Goal: Information Seeking & Learning: Learn about a topic

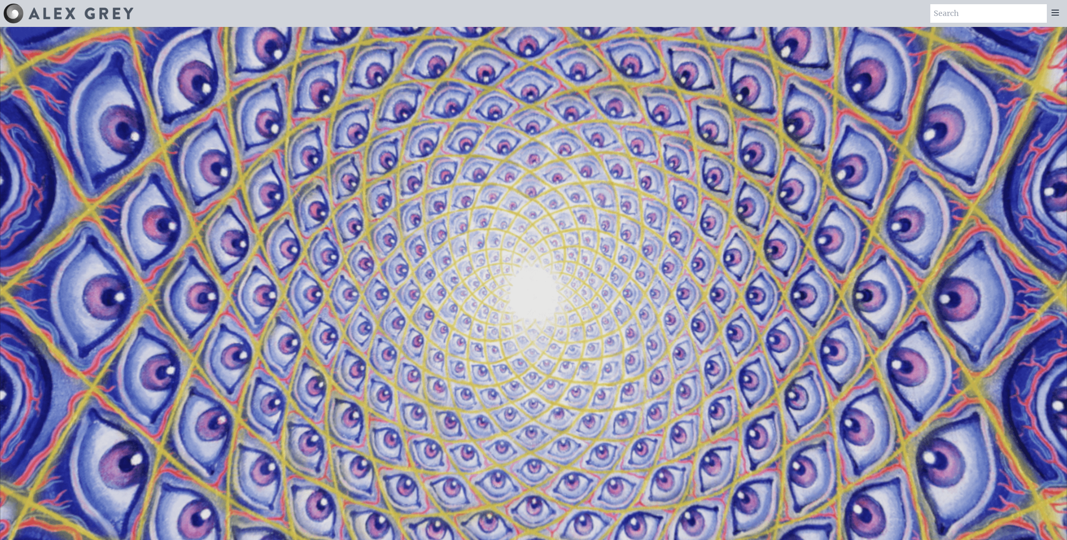
click at [1051, 17] on icon at bounding box center [1055, 13] width 10 height 10
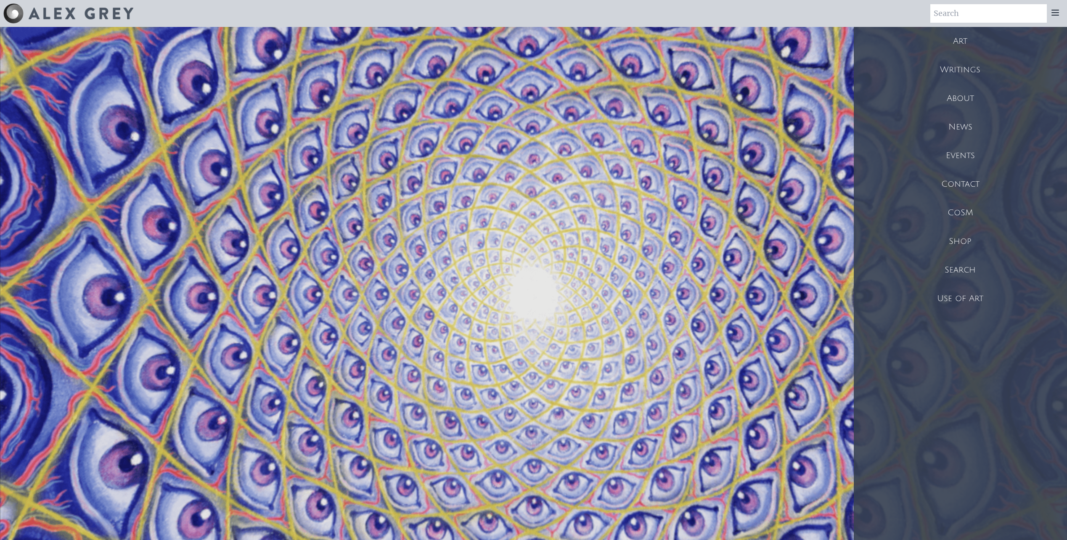
click at [961, 46] on div "Art" at bounding box center [960, 41] width 213 height 29
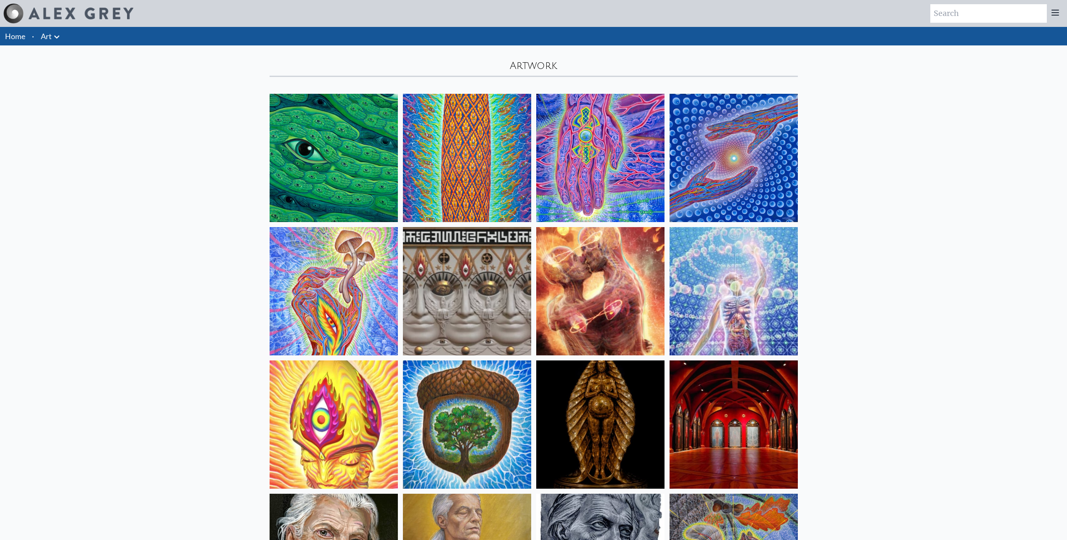
click at [314, 146] on img at bounding box center [334, 158] width 128 height 128
click at [589, 188] on img at bounding box center [600, 158] width 128 height 128
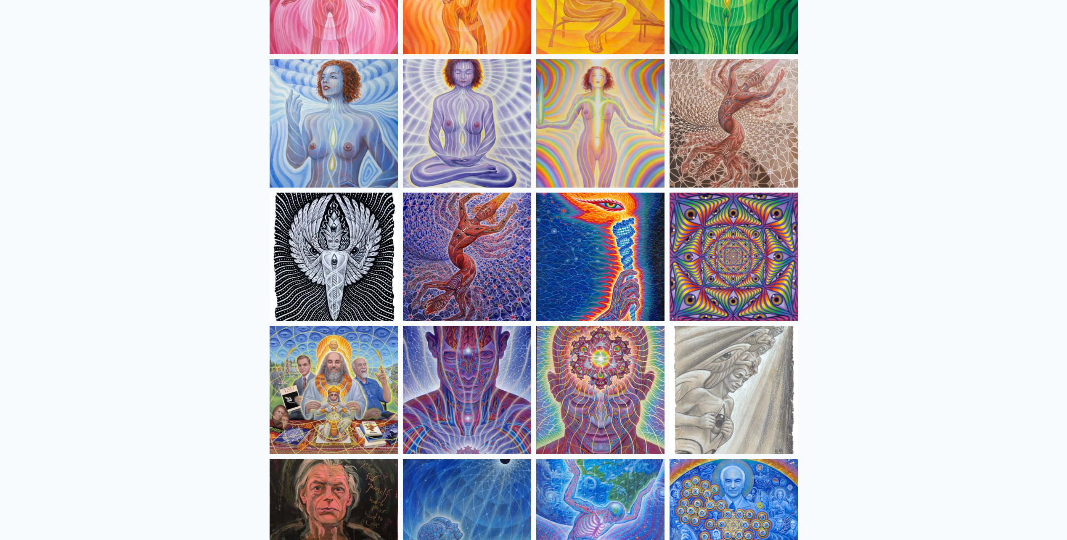
scroll to position [757, 0]
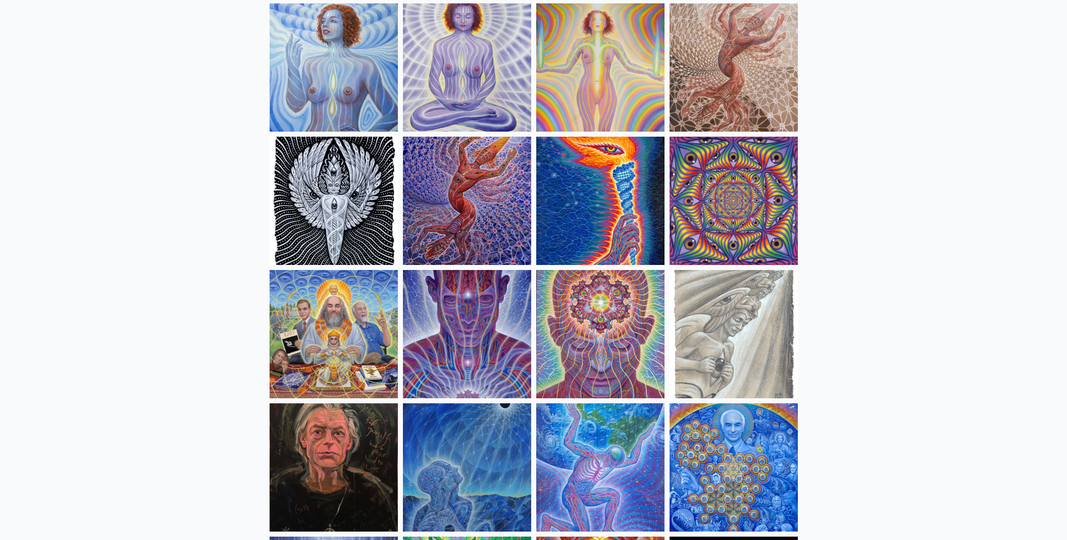
click at [351, 364] on img at bounding box center [334, 334] width 128 height 128
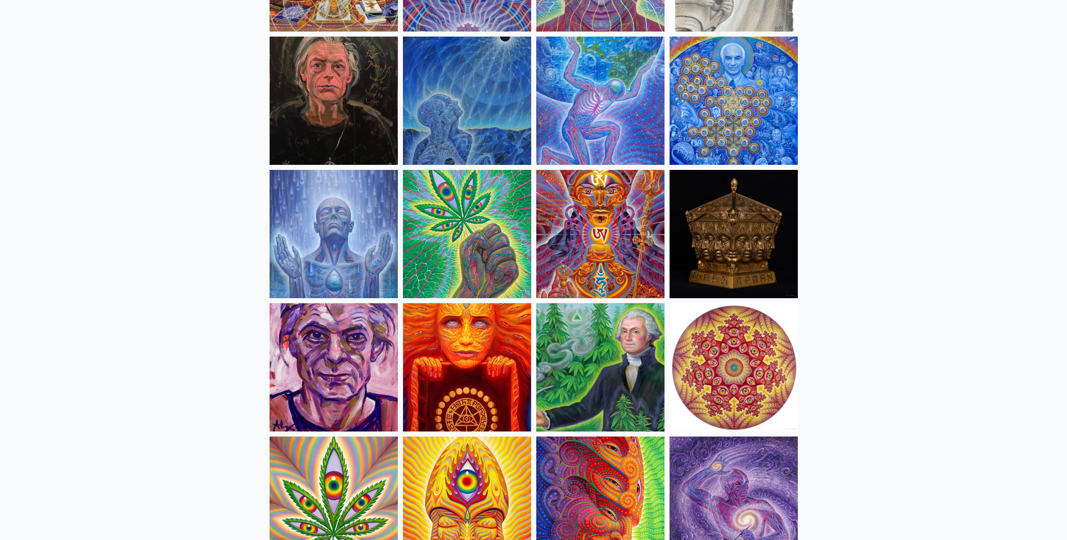
scroll to position [1136, 0]
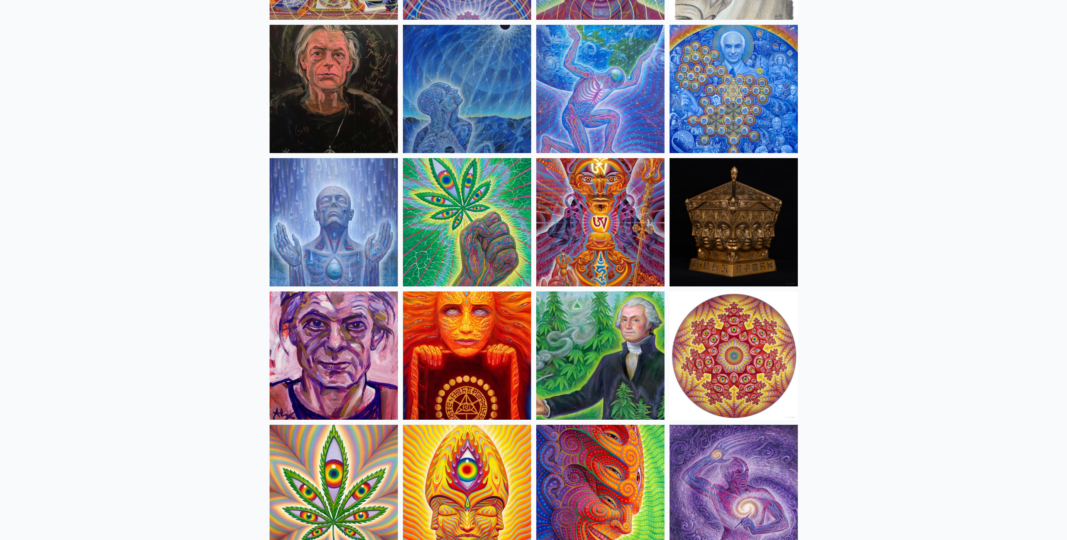
click at [590, 400] on img at bounding box center [600, 356] width 128 height 128
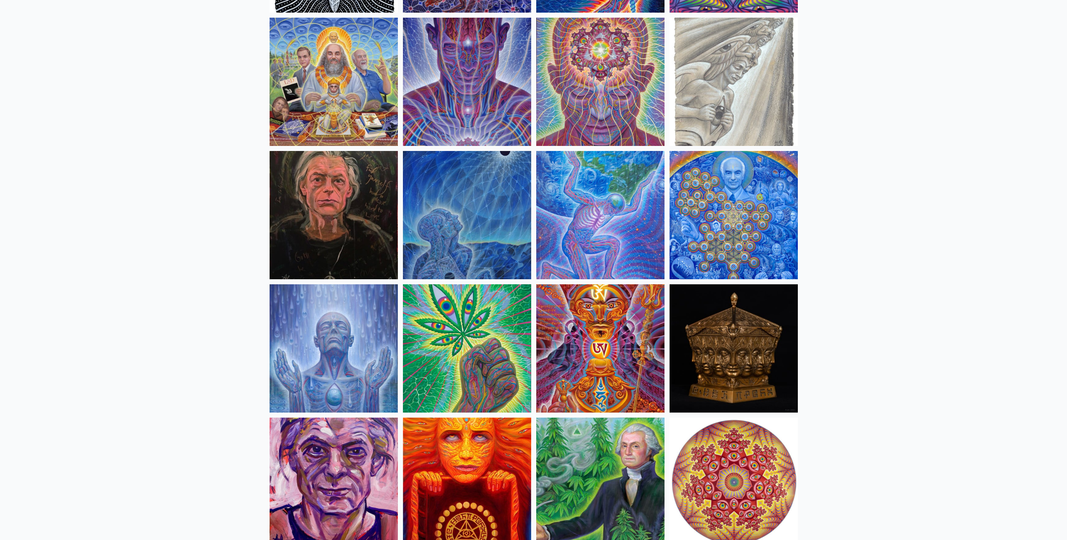
scroll to position [1262, 0]
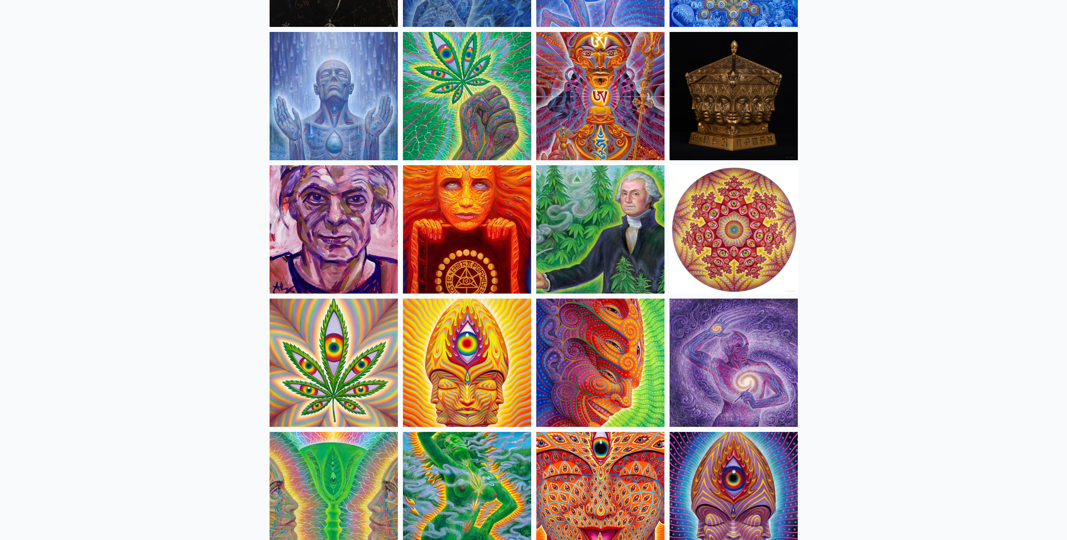
click at [586, 176] on img at bounding box center [600, 229] width 128 height 128
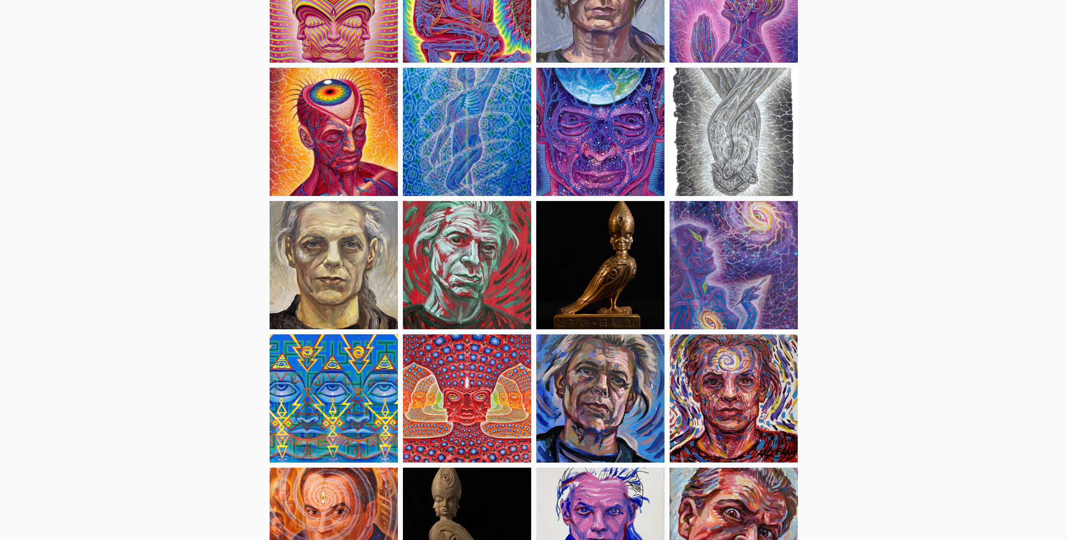
scroll to position [2272, 0]
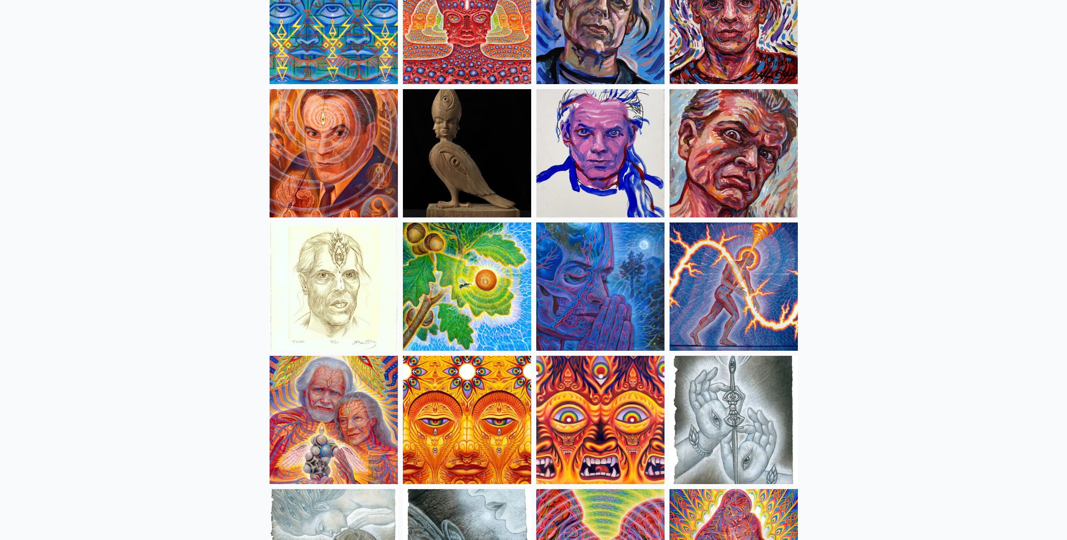
click at [470, 249] on img at bounding box center [467, 287] width 128 height 128
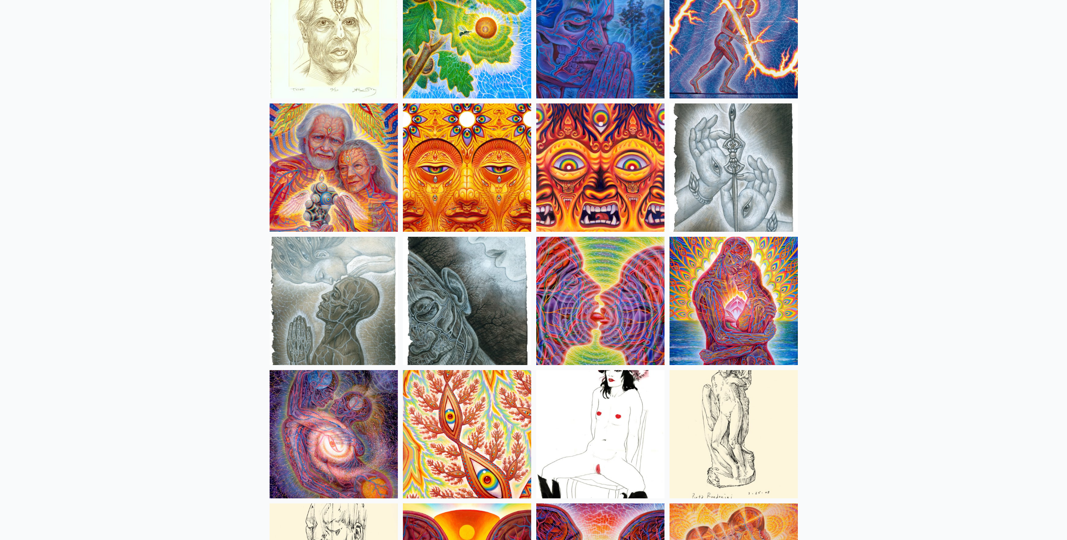
scroll to position [2650, 0]
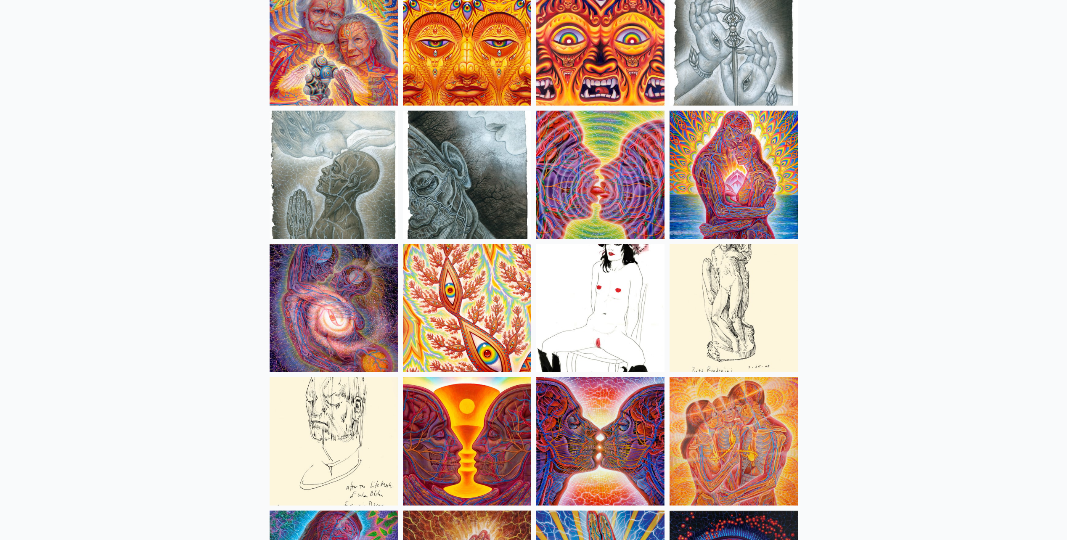
click at [611, 269] on img at bounding box center [600, 308] width 128 height 128
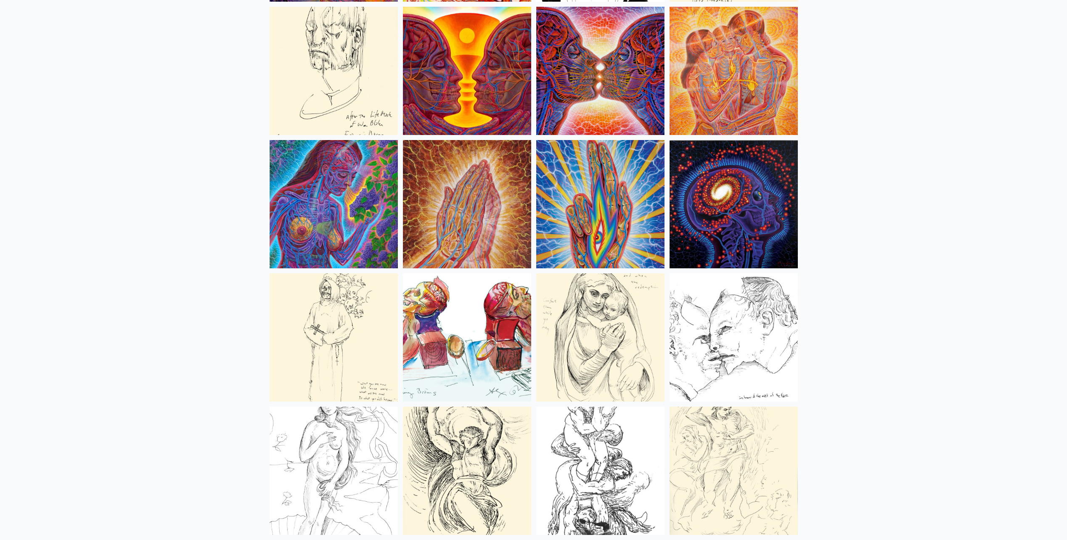
scroll to position [3029, 0]
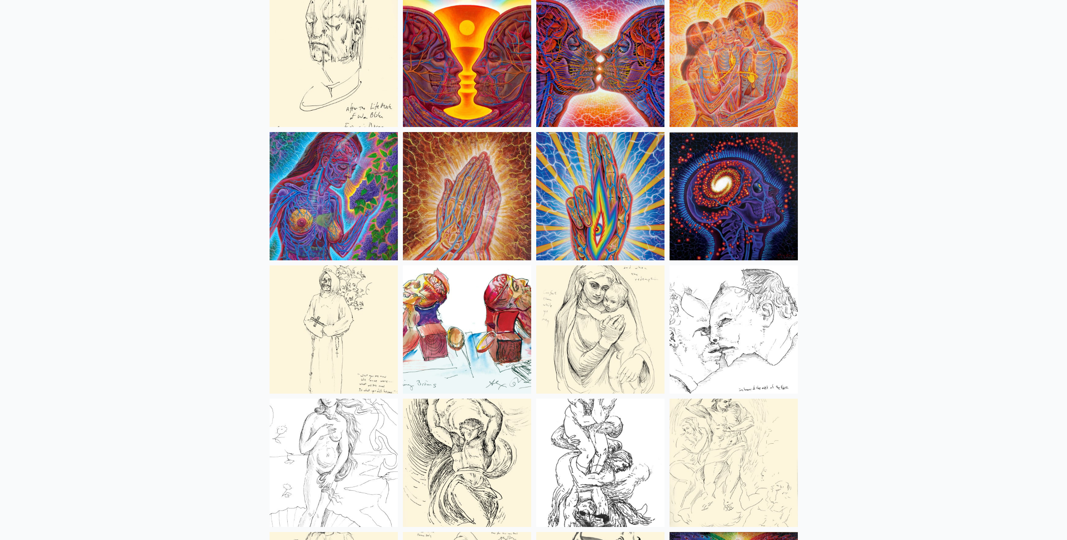
click at [595, 168] on img at bounding box center [600, 196] width 128 height 128
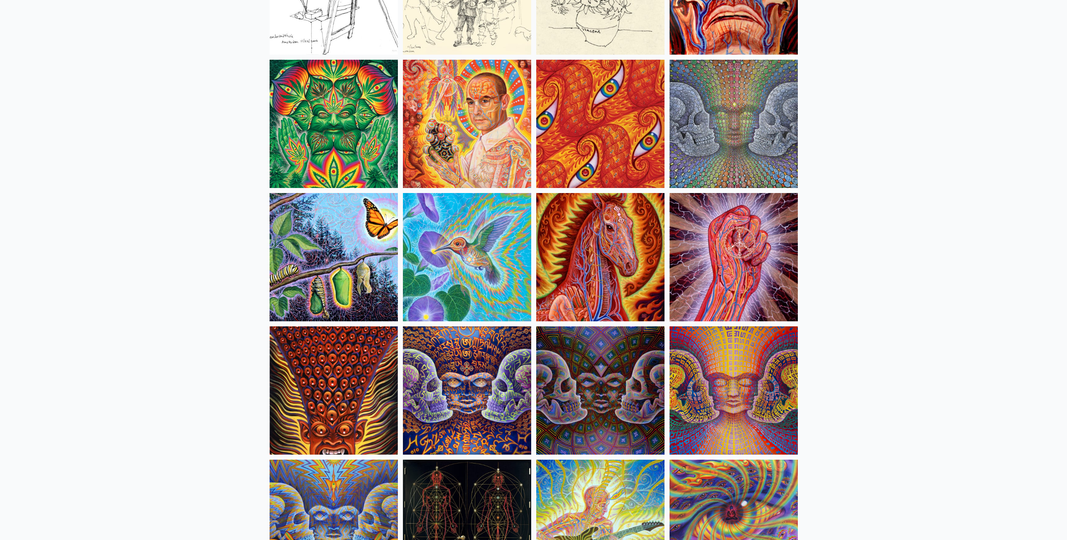
scroll to position [4165, 0]
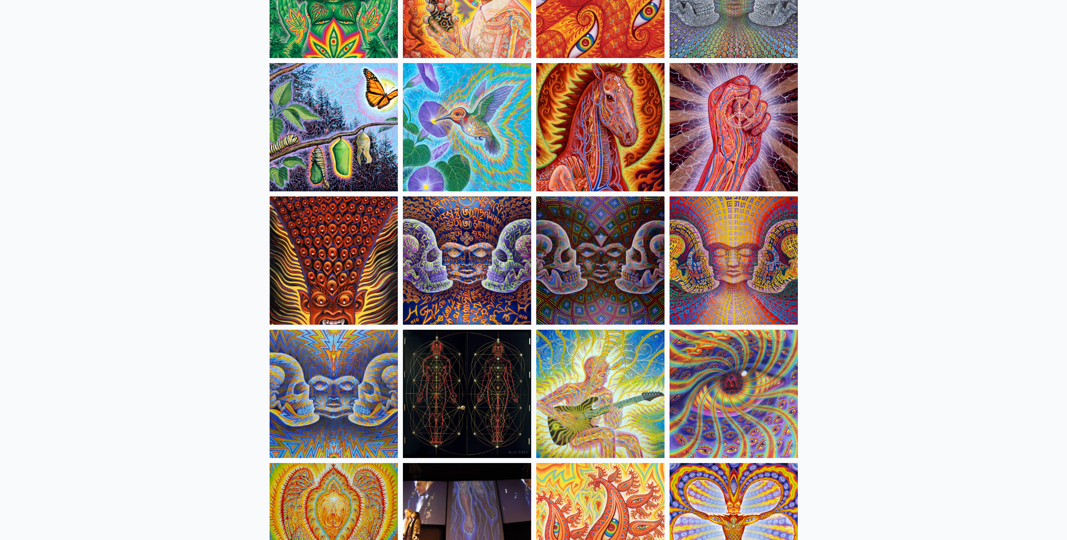
click at [337, 290] on img at bounding box center [334, 260] width 128 height 128
click at [465, 297] on img at bounding box center [467, 260] width 128 height 128
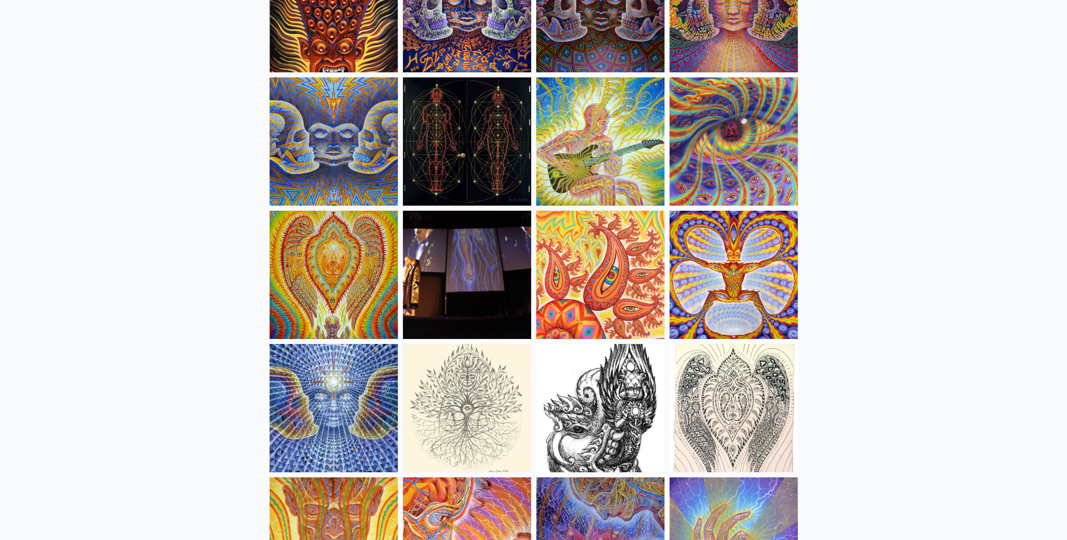
click at [571, 173] on img at bounding box center [600, 141] width 128 height 128
click at [722, 317] on img at bounding box center [734, 275] width 128 height 128
click at [467, 304] on img at bounding box center [467, 275] width 128 height 128
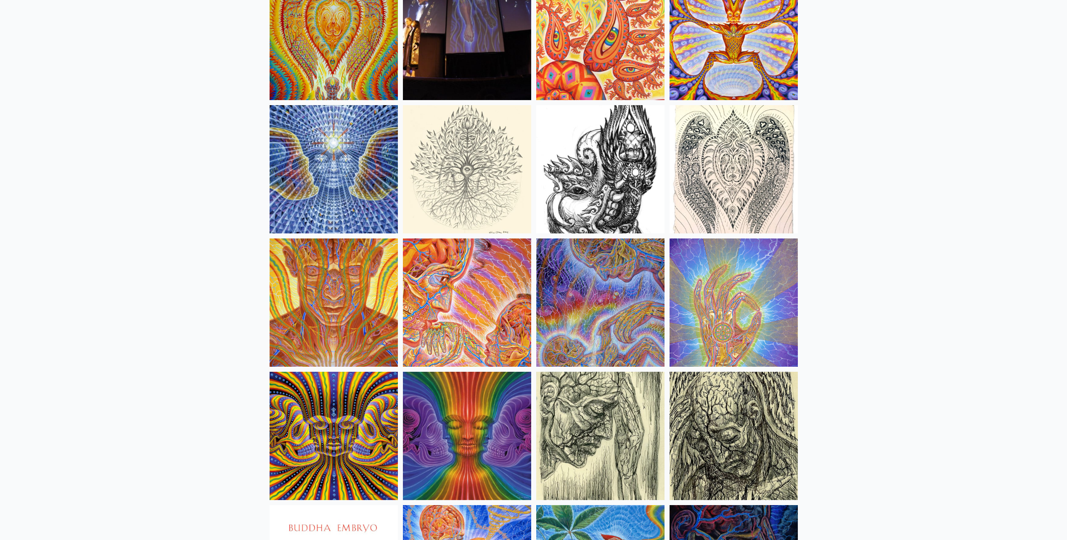
scroll to position [4669, 0]
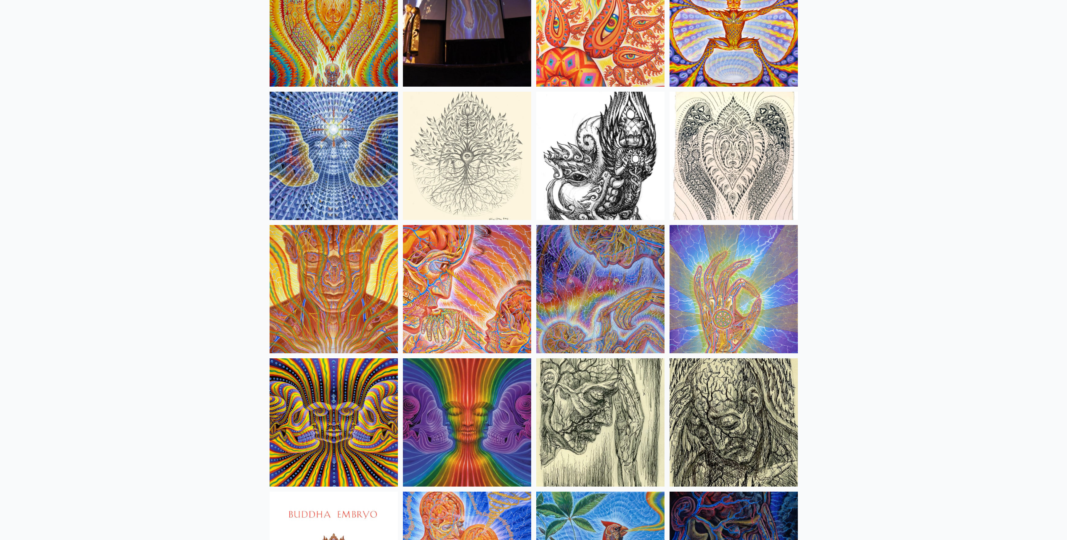
click at [349, 331] on img at bounding box center [334, 289] width 128 height 128
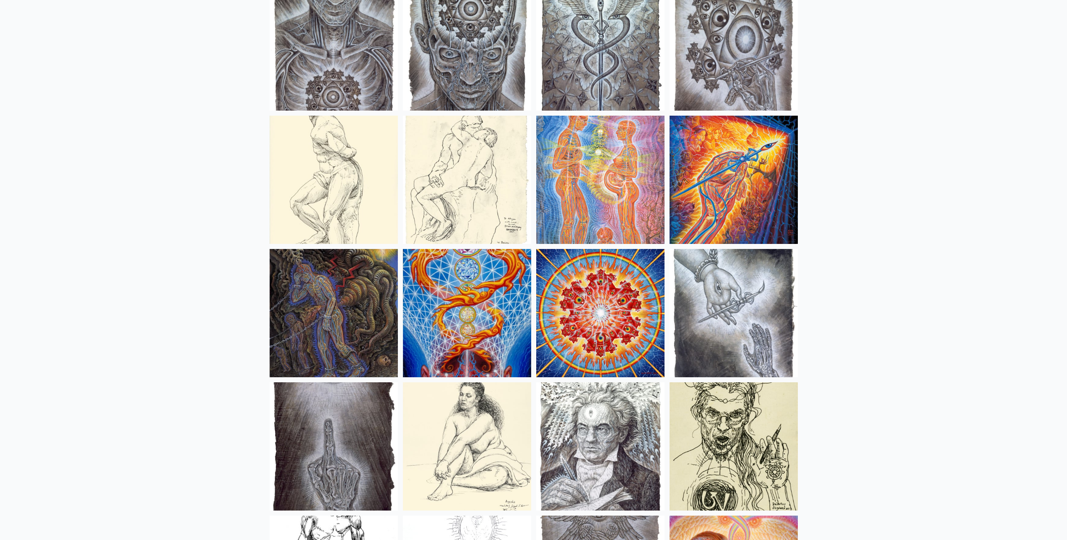
scroll to position [6436, 0]
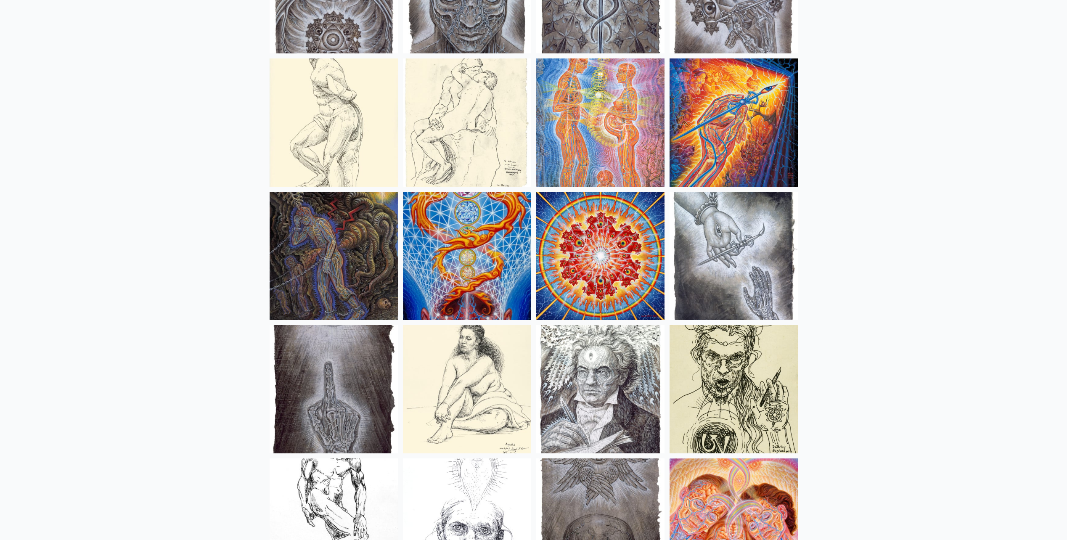
click at [337, 289] on img at bounding box center [334, 256] width 128 height 128
click at [628, 158] on img at bounding box center [600, 122] width 128 height 128
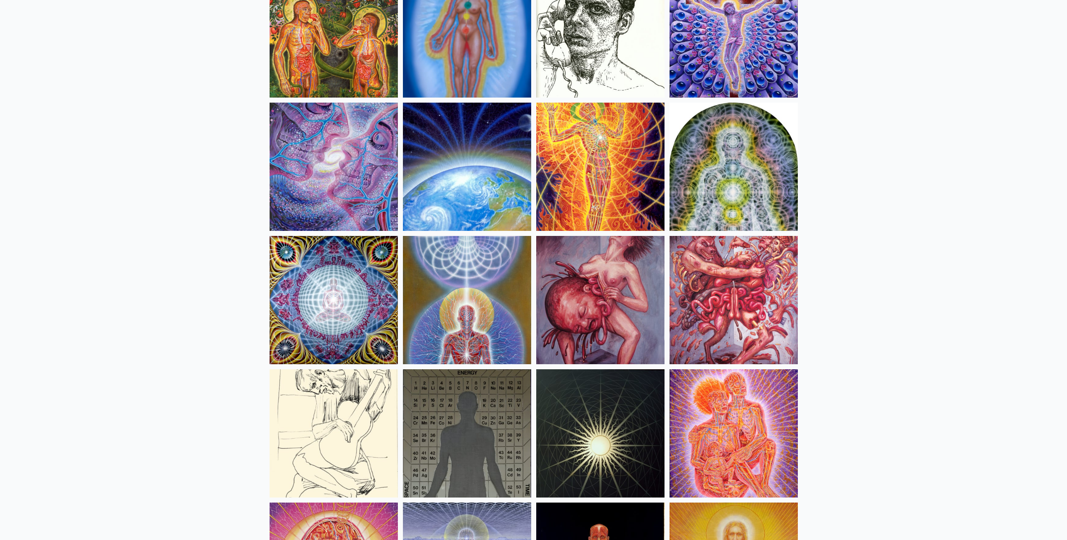
scroll to position [8456, 0]
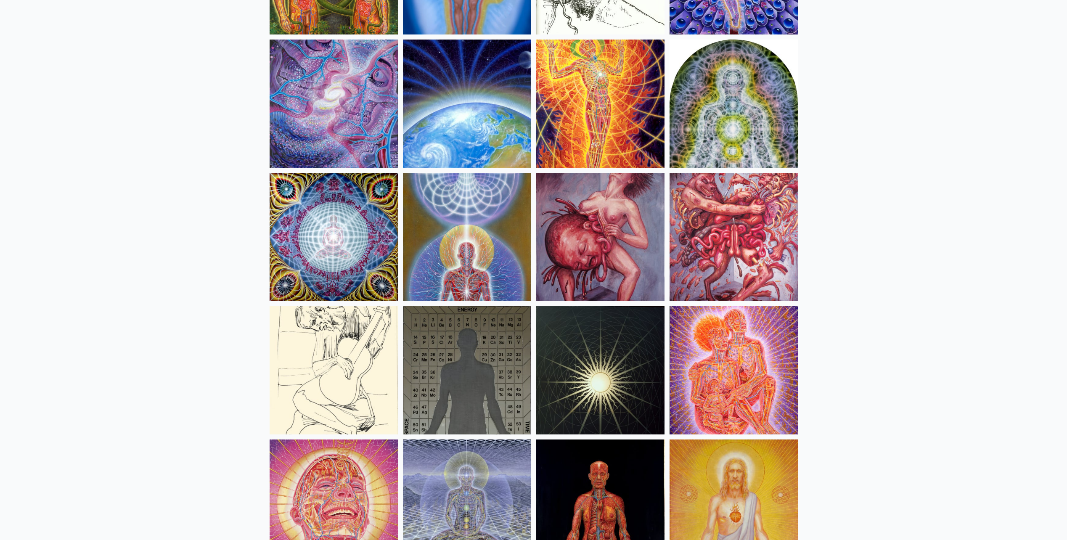
click at [740, 274] on img at bounding box center [734, 237] width 128 height 128
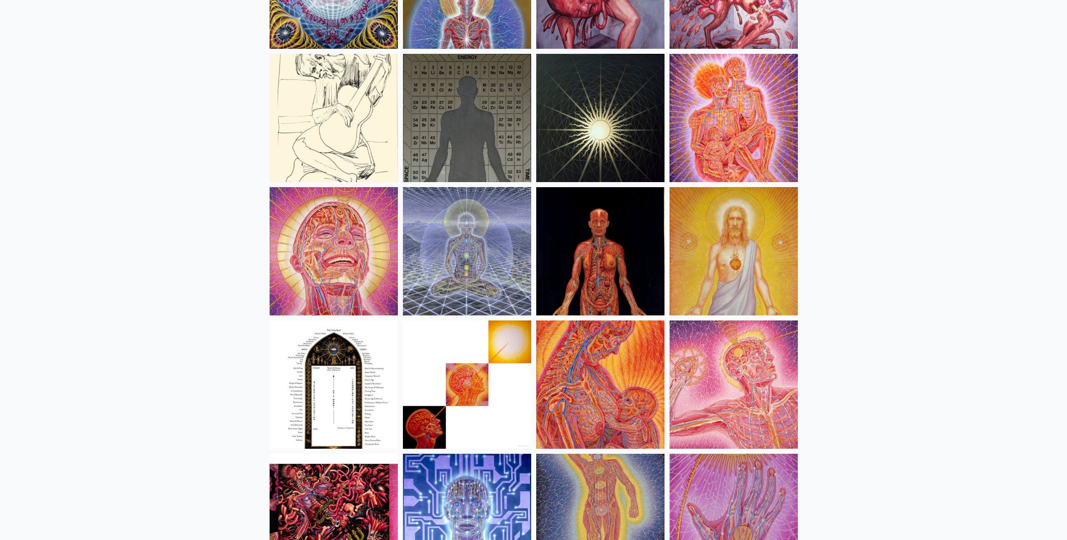
scroll to position [8834, 0]
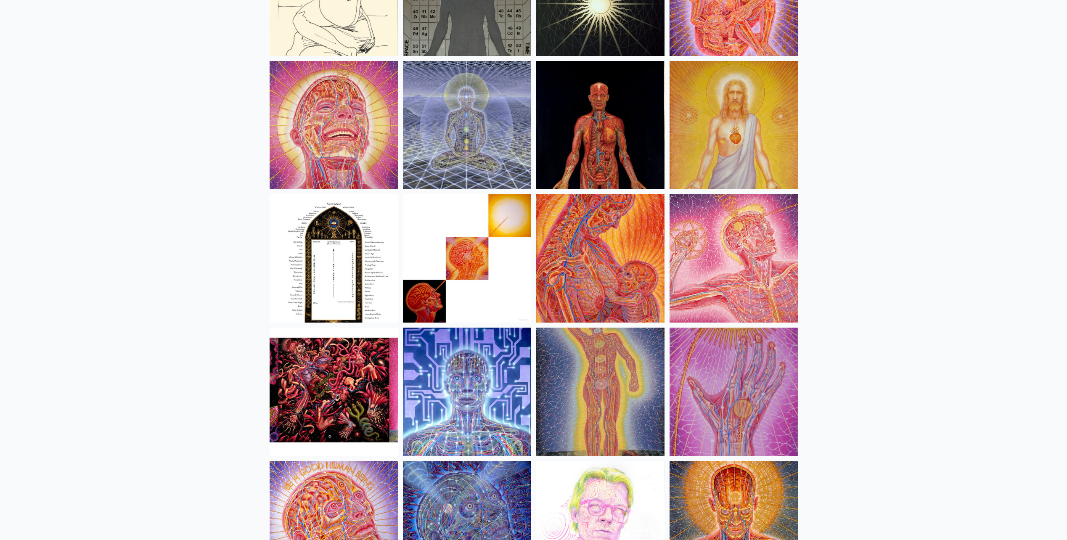
click at [711, 297] on img at bounding box center [734, 258] width 128 height 128
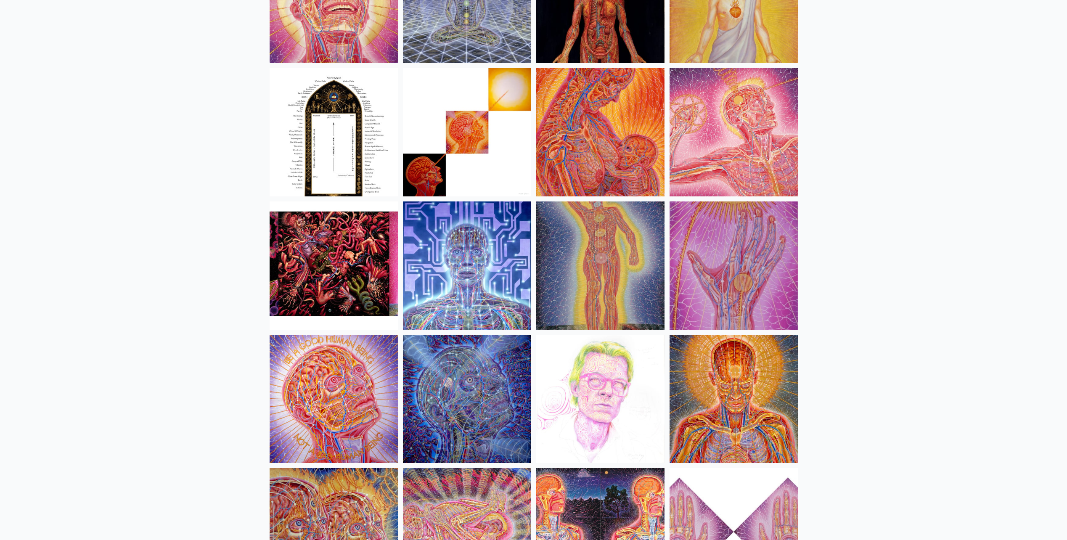
click at [464, 306] on img at bounding box center [467, 266] width 128 height 128
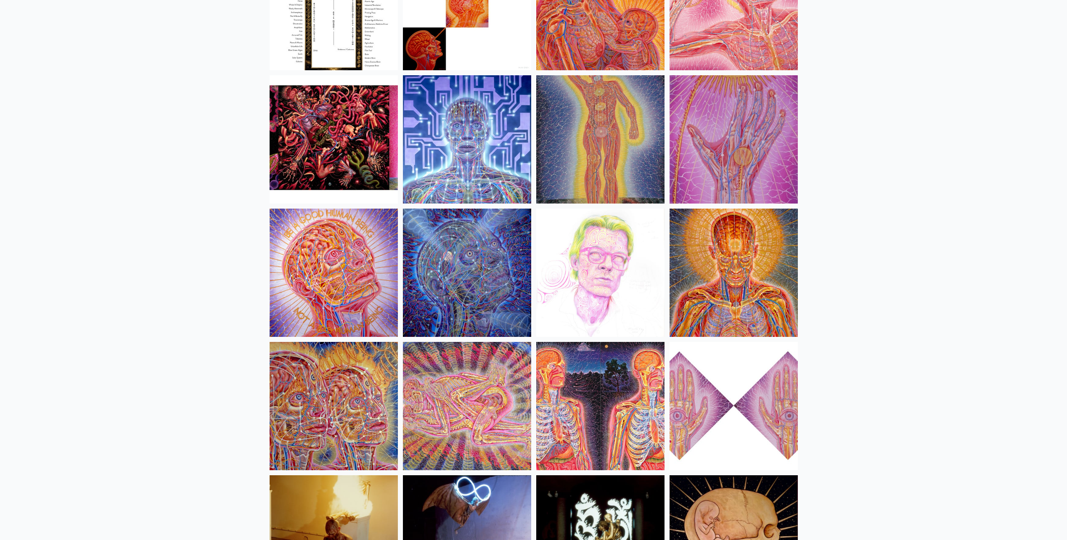
scroll to position [9339, 0]
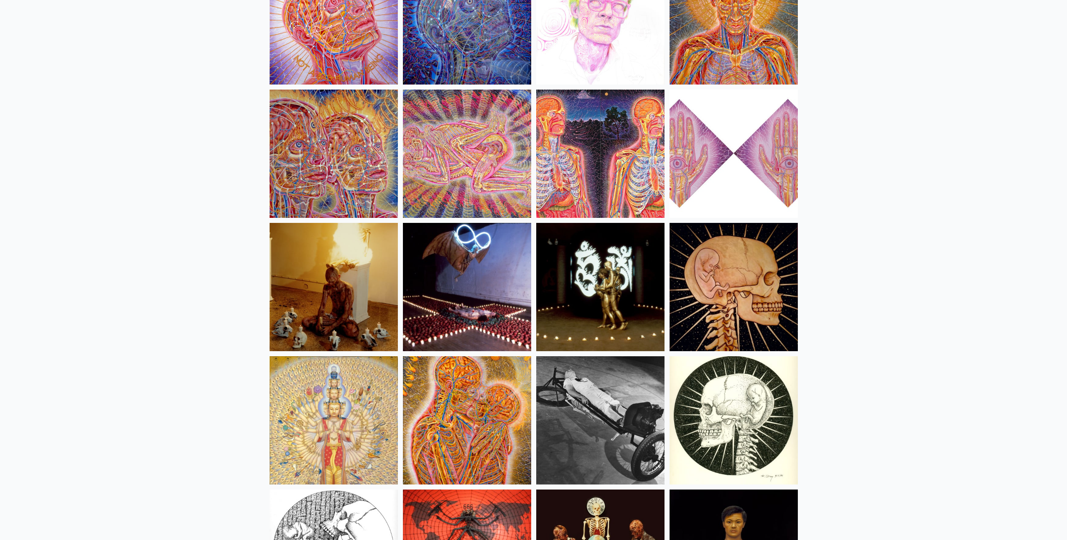
click at [442, 191] on img at bounding box center [467, 154] width 128 height 128
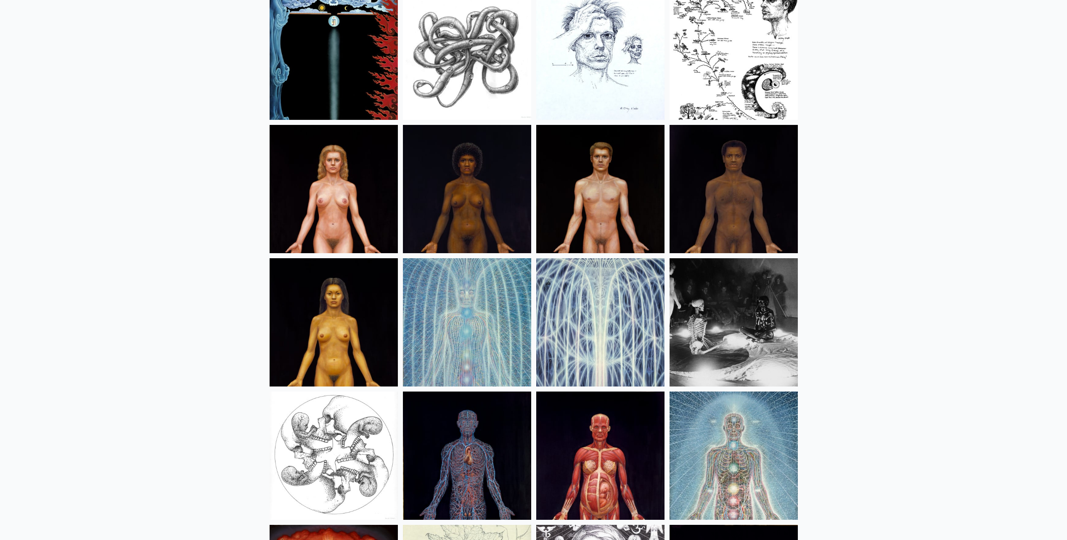
scroll to position [9970, 0]
click at [344, 170] on img at bounding box center [334, 189] width 128 height 128
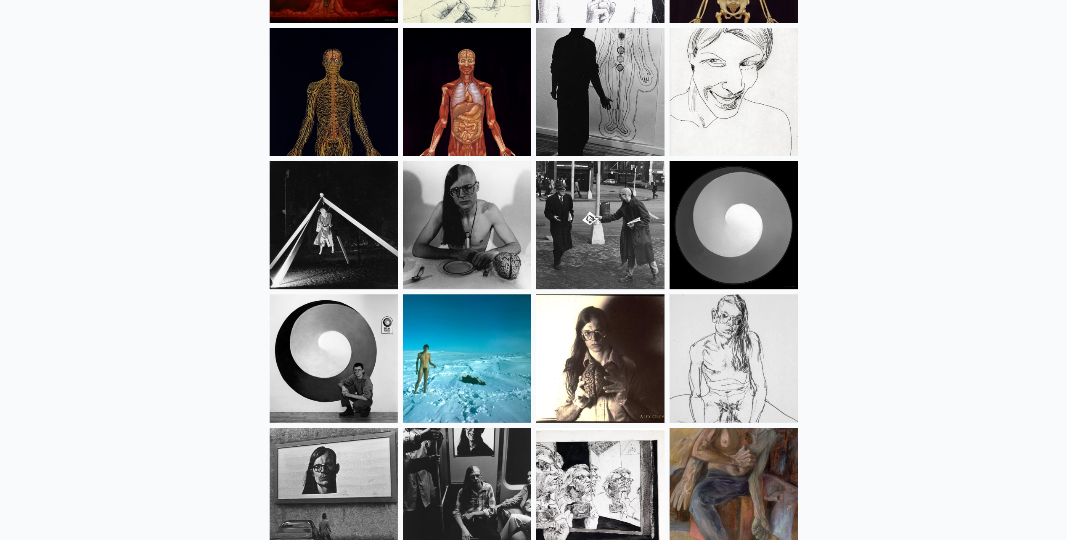
scroll to position [10727, 0]
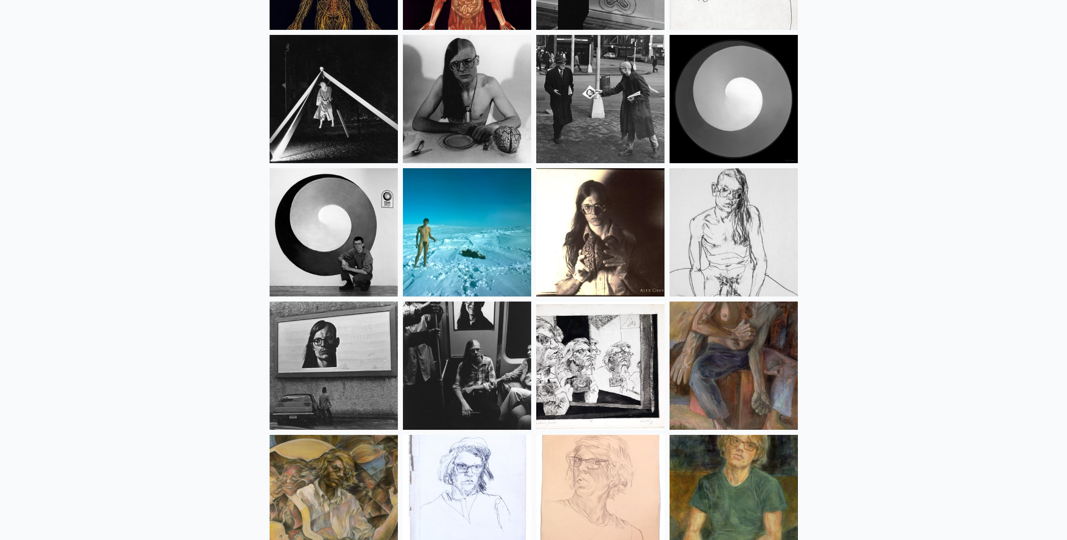
click at [331, 268] on img at bounding box center [334, 232] width 128 height 128
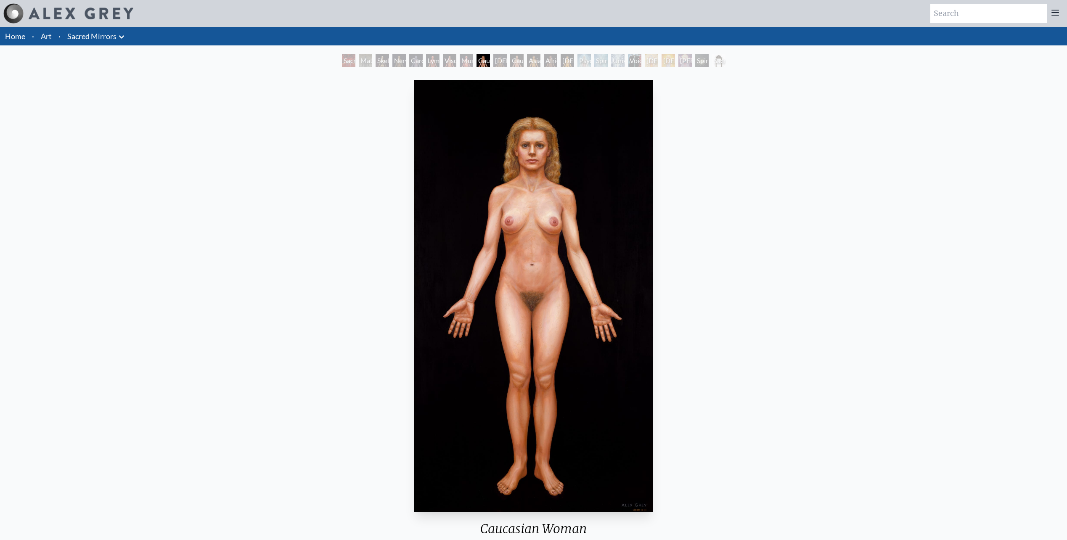
click at [499, 59] on div "[DEMOGRAPHIC_DATA] Woman" at bounding box center [499, 60] width 13 height 13
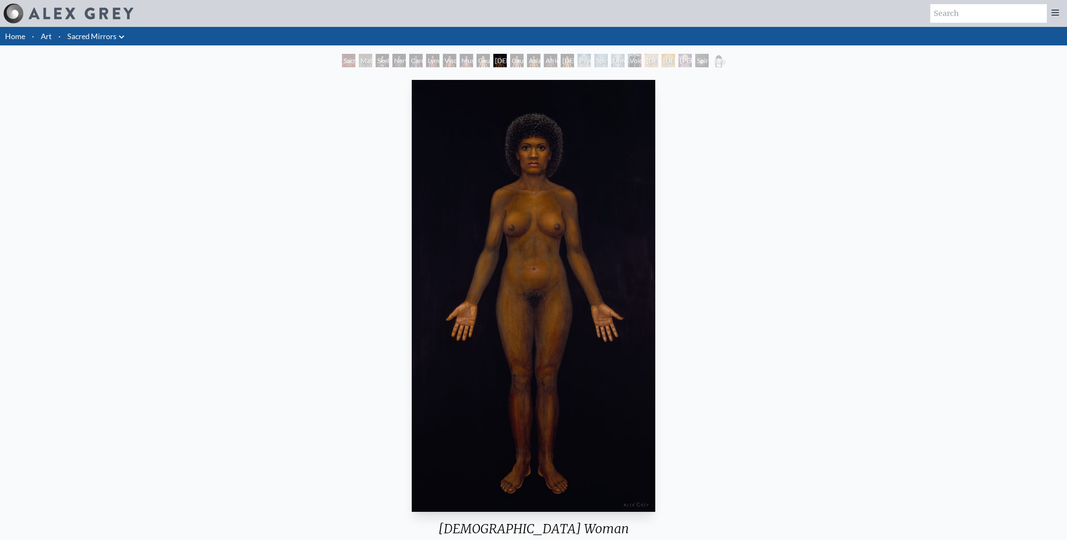
click at [426, 61] on div "Lymphatic System" at bounding box center [432, 60] width 13 height 13
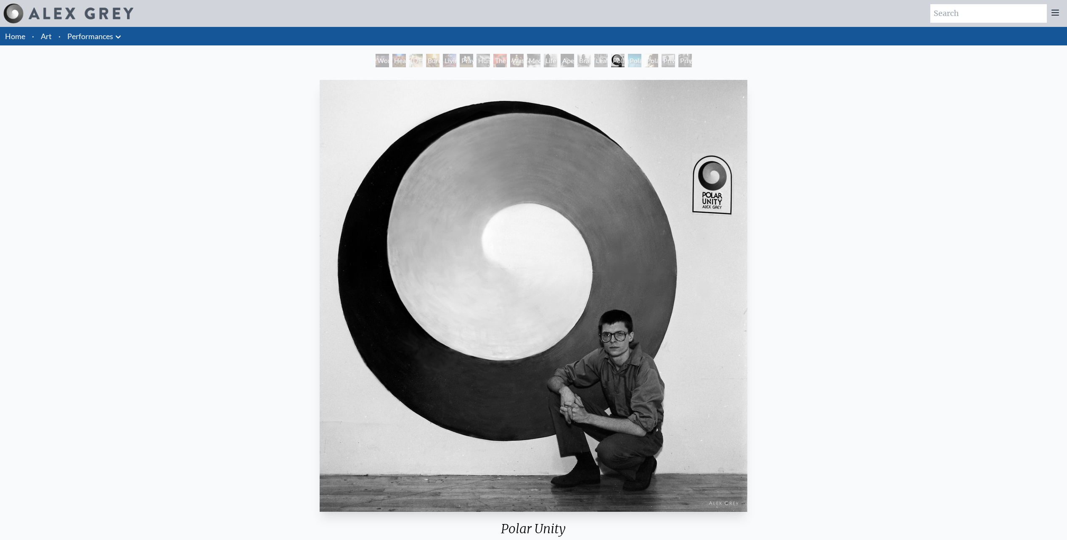
click at [629, 61] on div "Polar Wandering" at bounding box center [634, 60] width 13 height 13
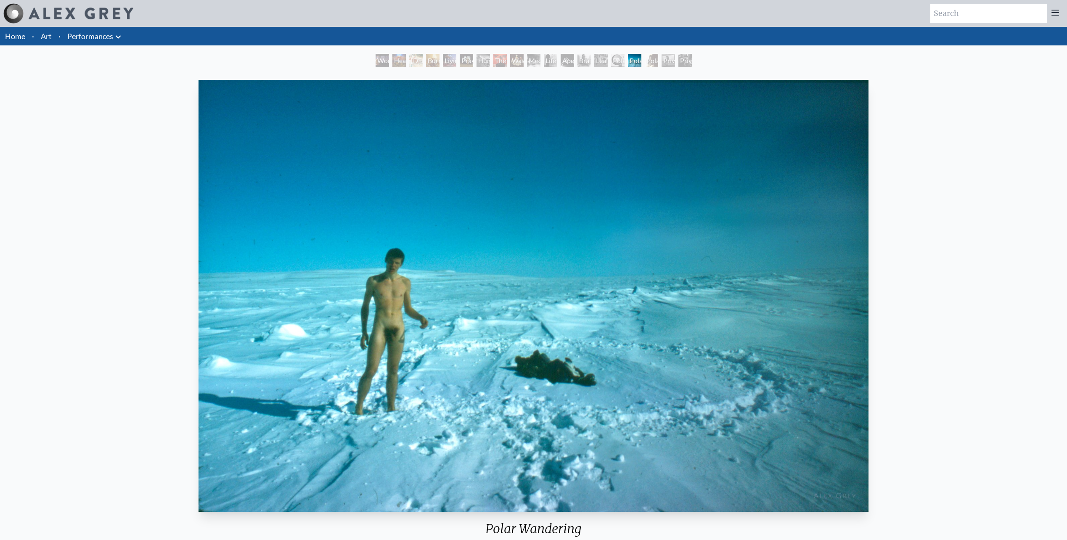
click at [648, 63] on div "Polarity Works" at bounding box center [651, 60] width 13 height 13
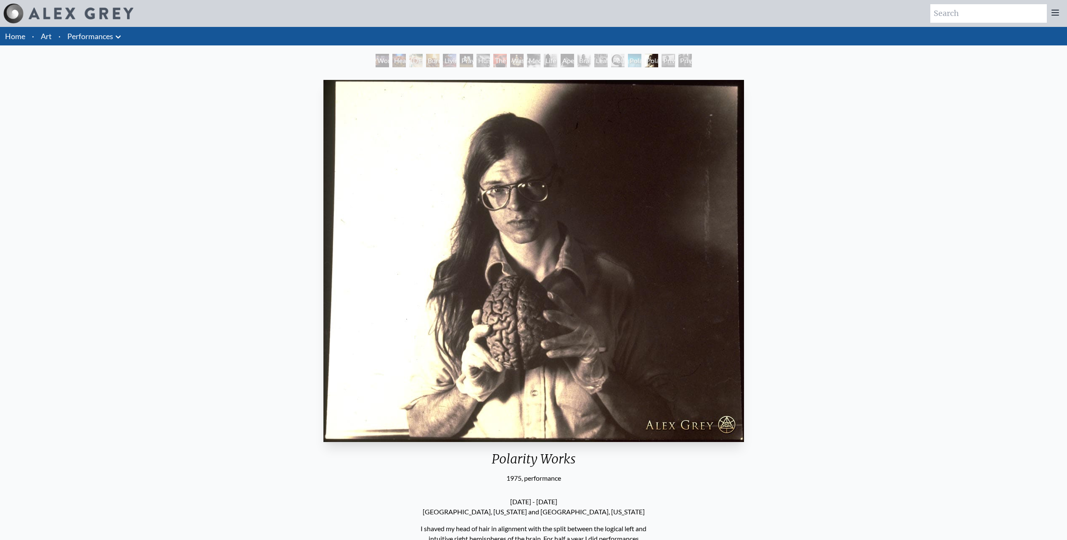
click at [686, 62] on div "Private Subway" at bounding box center [685, 60] width 13 height 13
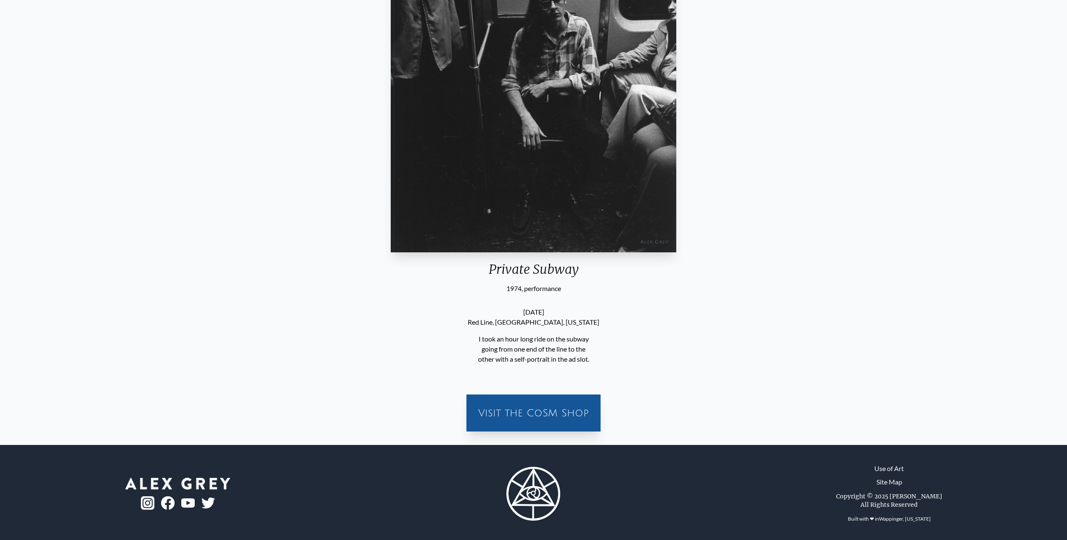
scroll to position [262, 0]
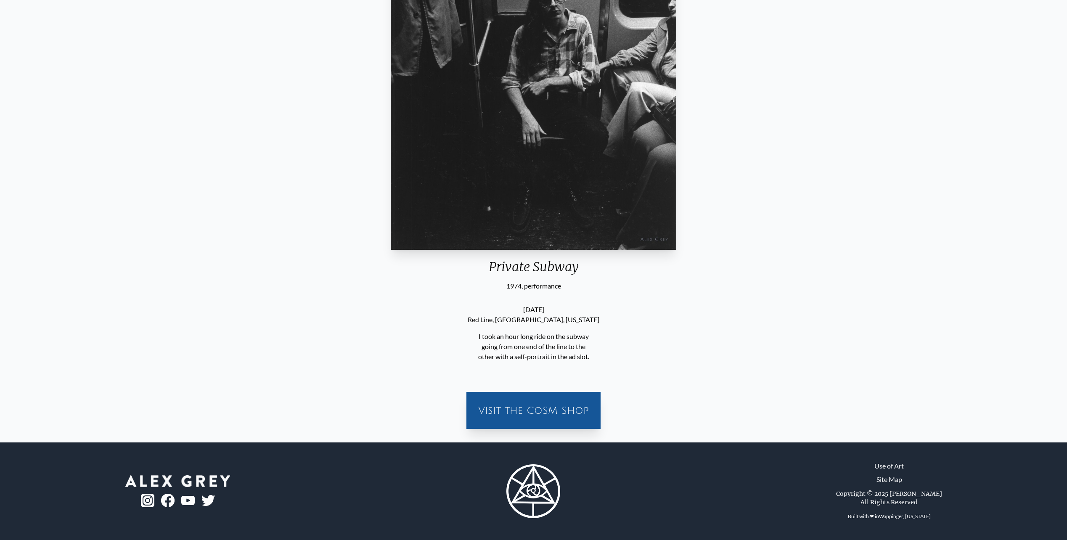
click at [835, 227] on div "Private Subway 1974, performance November 11, 1974 Red Line, Boston, Massachuse…" at bounding box center [534, 124] width 1054 height 621
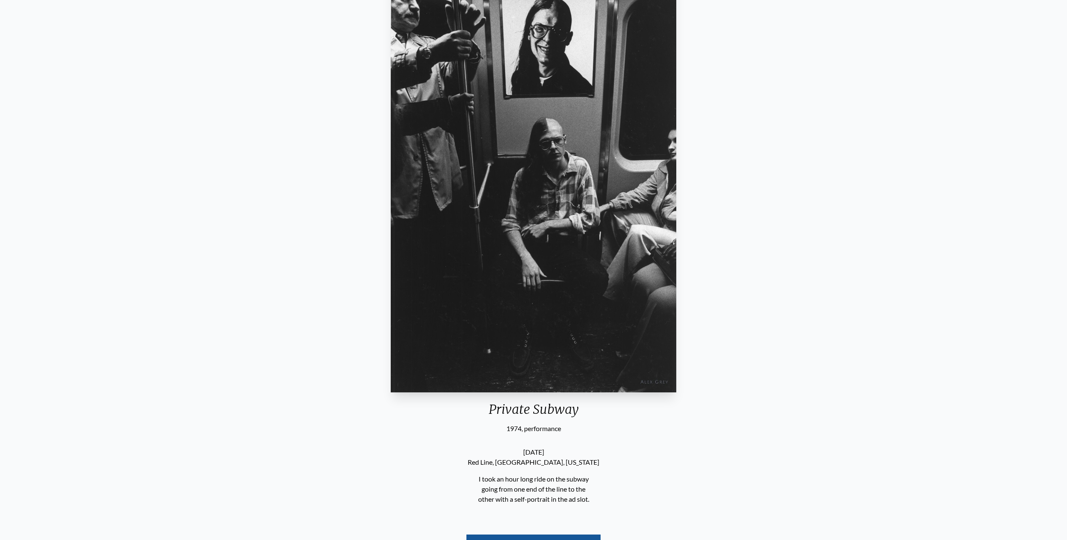
scroll to position [0, 0]
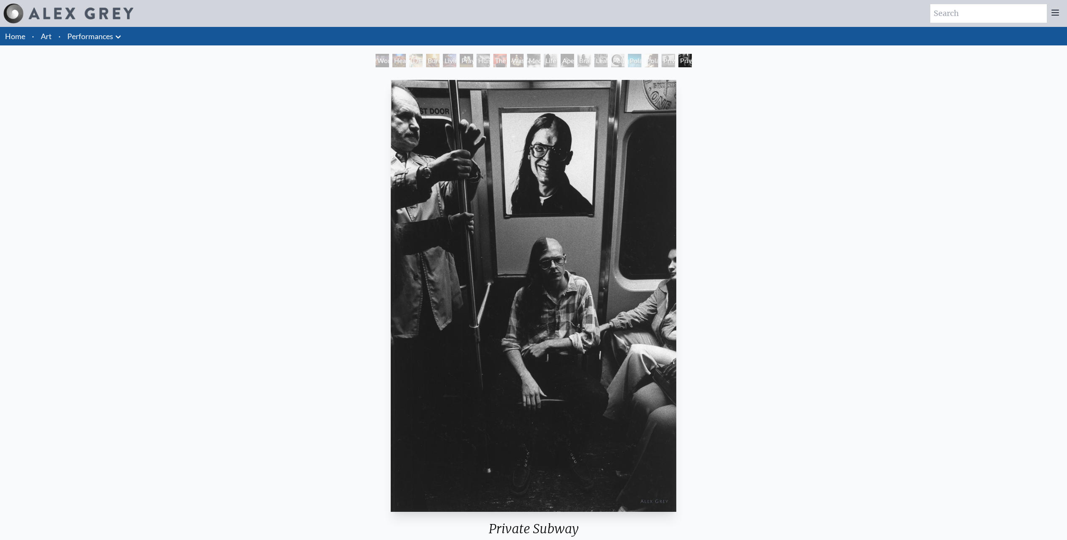
click at [49, 13] on img at bounding box center [81, 14] width 105 height 12
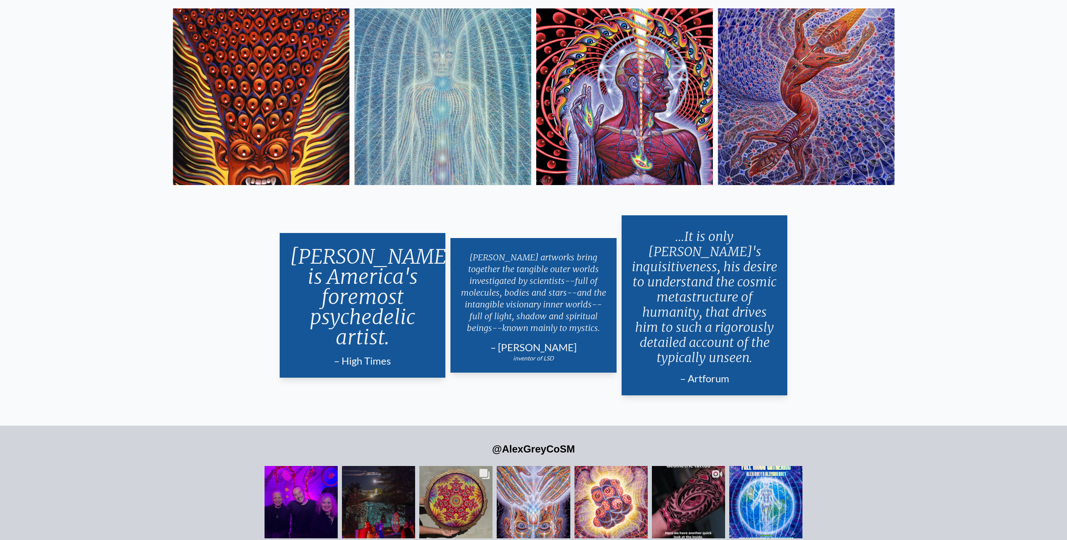
scroll to position [2190, 0]
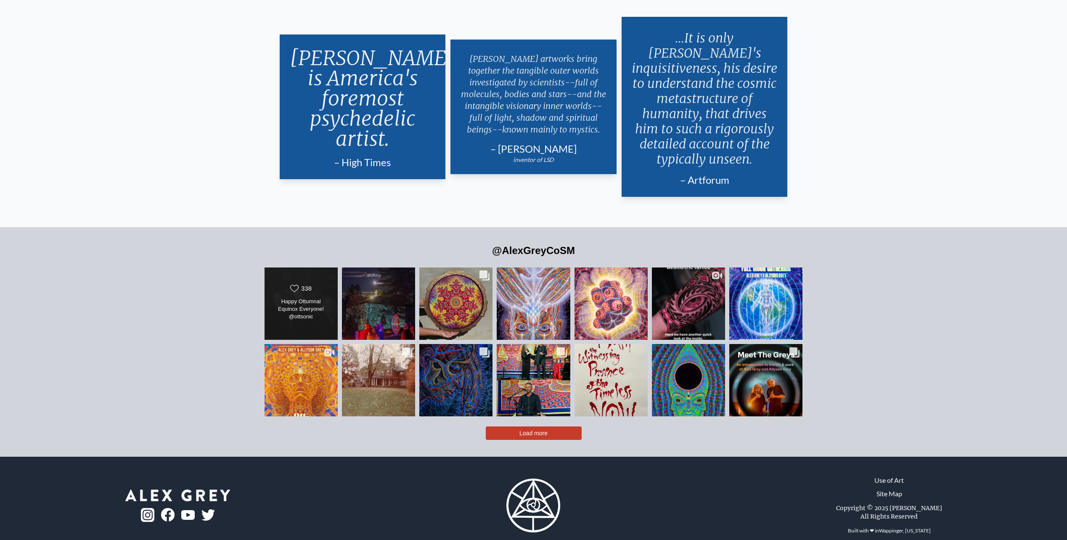
click at [305, 284] on div "Likes Count 338 Happy Ottumnal Equinox Everyone! @ottsonic @allysongreycosm Hap…" at bounding box center [300, 303] width 59 height 39
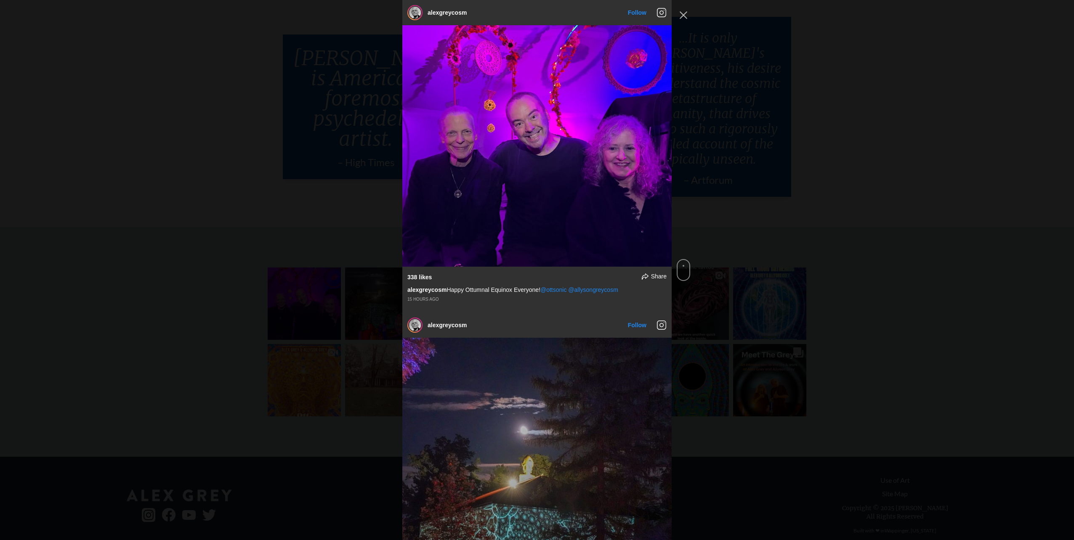
click at [214, 112] on div "alexgreycosm Follow" at bounding box center [537, 270] width 1074 height 540
